Goal: Task Accomplishment & Management: Complete application form

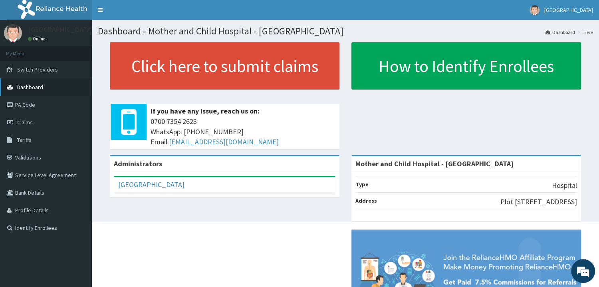
click at [37, 87] on span "Dashboard" at bounding box center [30, 86] width 26 height 7
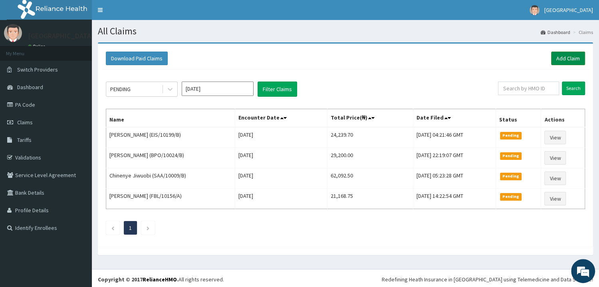
click at [565, 57] on link "Add Claim" at bounding box center [568, 59] width 34 height 14
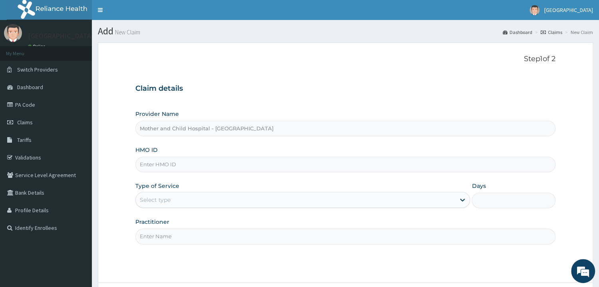
click at [173, 129] on input "Mother and Child Hospital - [GEOGRAPHIC_DATA]" at bounding box center [345, 129] width 420 height 16
click at [154, 168] on input "HMO ID" at bounding box center [345, 165] width 420 height 16
type input "TSZ/1009/B"
click at [460, 201] on icon at bounding box center [462, 200] width 8 height 8
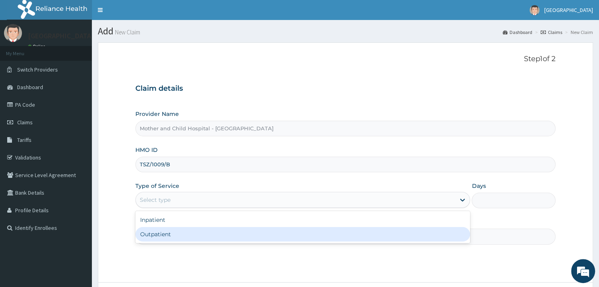
click at [160, 234] on div "Outpatient" at bounding box center [302, 234] width 335 height 14
type input "1"
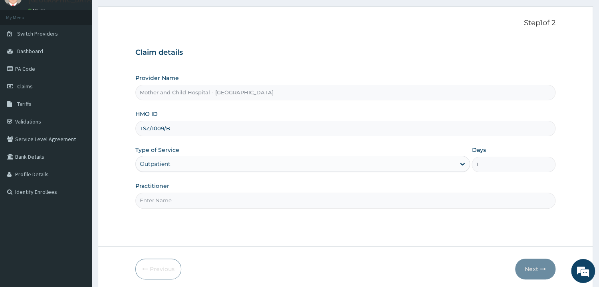
scroll to position [67, 0]
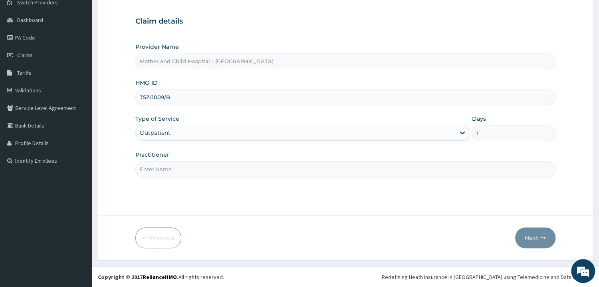
click at [180, 172] on input "Practitioner" at bounding box center [345, 169] width 420 height 16
type input "[PERSON_NAME]"
click at [532, 238] on button "Next" at bounding box center [535, 237] width 40 height 21
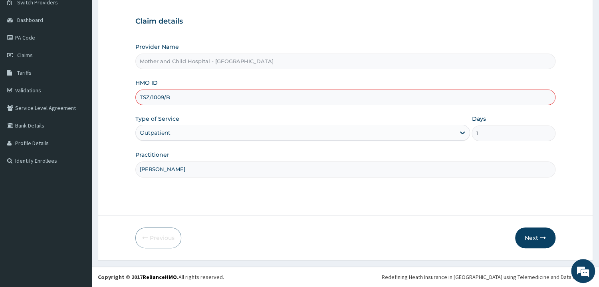
click at [161, 96] on input "TSZ/1009/B" at bounding box center [345, 97] width 420 height 16
type input "TSZ/10009/B"
click at [532, 236] on button "Next" at bounding box center [535, 237] width 40 height 21
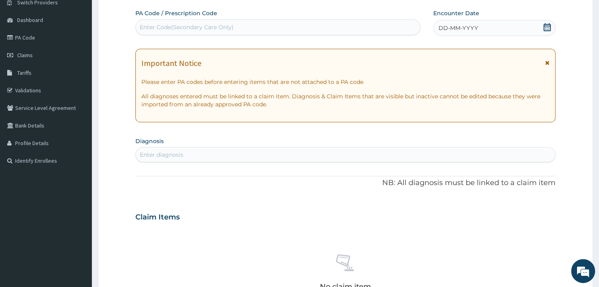
click at [548, 26] on icon at bounding box center [546, 27] width 7 height 8
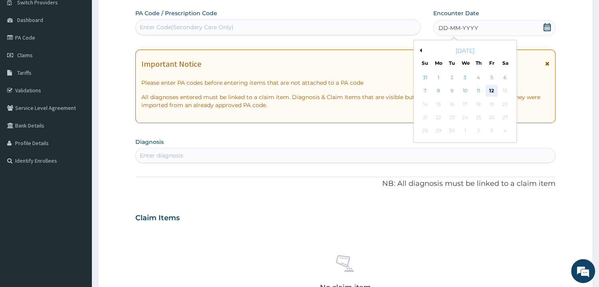
click at [489, 90] on div "12" at bounding box center [491, 91] width 12 height 12
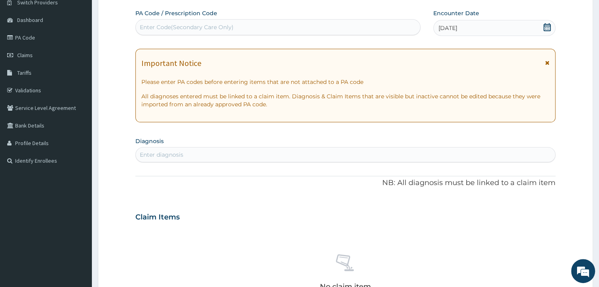
click at [194, 27] on div "Enter Code(Secondary Care Only)" at bounding box center [187, 27] width 94 height 8
paste input "PA/1B05C9"
type input "PA/1B05C9"
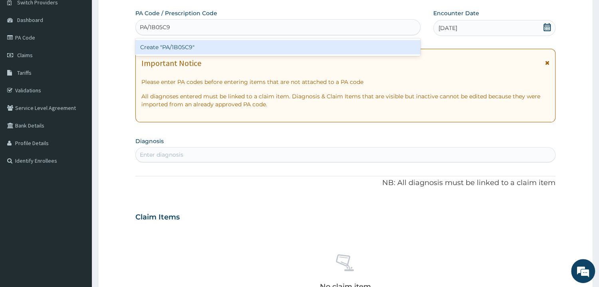
click at [171, 50] on div "Create "PA/1B05C9"" at bounding box center [277, 47] width 285 height 14
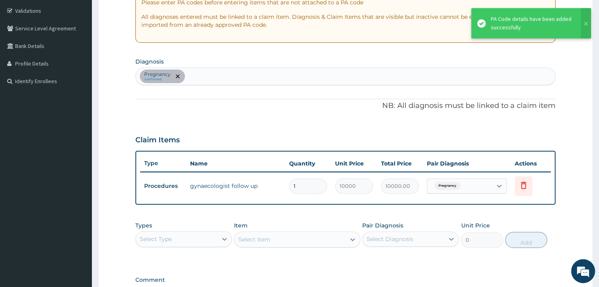
scroll to position [196, 0]
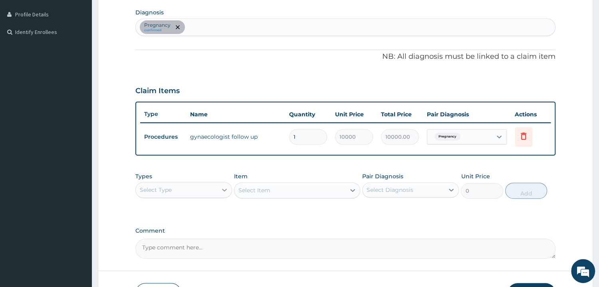
click at [221, 190] on icon at bounding box center [224, 190] width 8 height 8
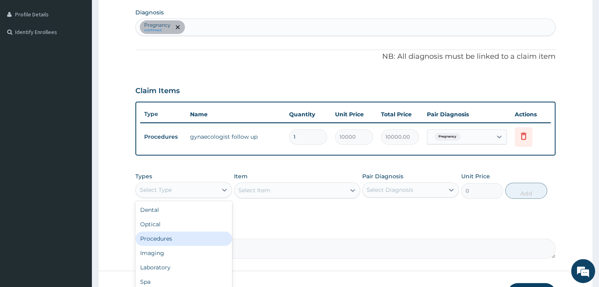
click at [165, 238] on div "Procedures" at bounding box center [183, 238] width 97 height 14
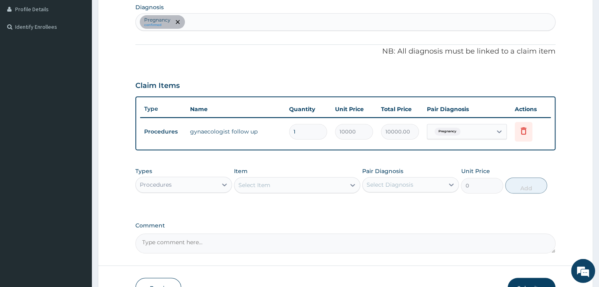
scroll to position [250, 0]
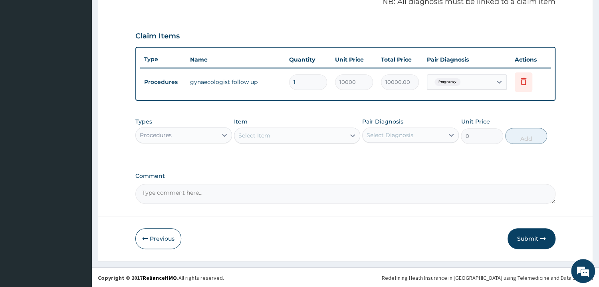
click at [188, 190] on textarea "Comment" at bounding box center [345, 194] width 420 height 20
type textarea "EARLY CYESIS"
click at [535, 239] on button "Submit" at bounding box center [531, 238] width 48 height 21
